Goal: Information Seeking & Learning: Find specific fact

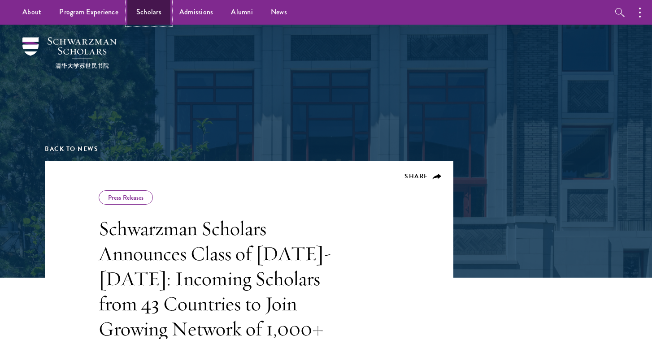
click at [145, 16] on link "Scholars" at bounding box center [148, 12] width 43 height 25
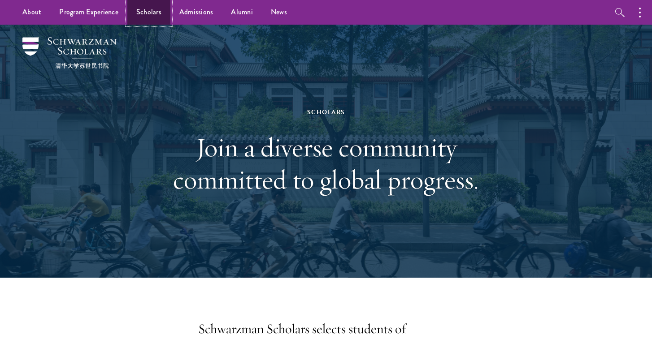
click at [149, 11] on link "Scholars" at bounding box center [148, 12] width 43 height 25
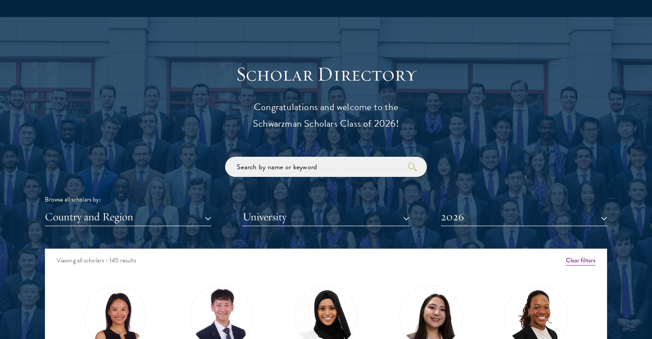
scroll to position [942, 0]
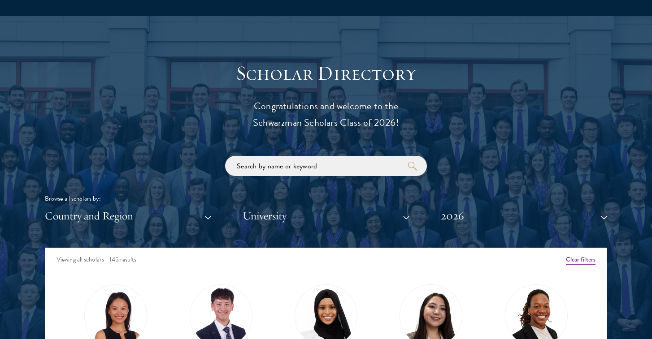
click at [256, 165] on input "search" at bounding box center [326, 166] width 202 height 20
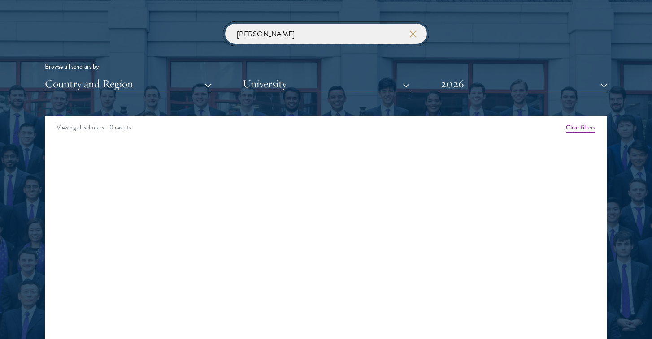
scroll to position [1076, 0]
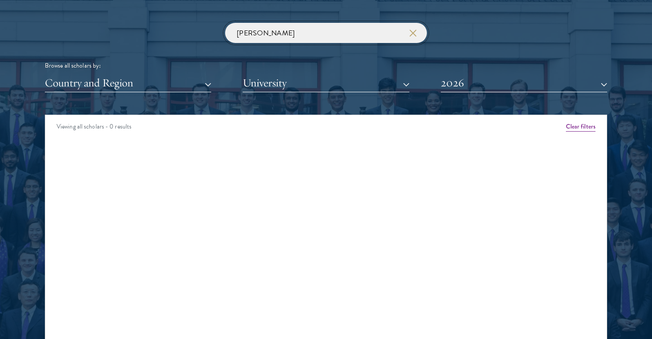
type input "zalla"
click at [459, 83] on button "2026" at bounding box center [524, 83] width 166 height 18
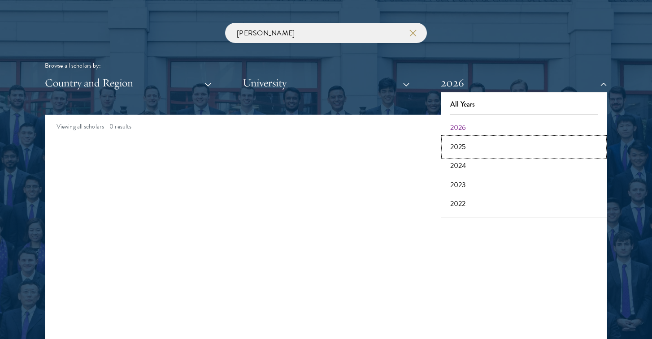
click at [460, 151] on button "2025" at bounding box center [523, 147] width 161 height 19
